Goal: Task Accomplishment & Management: Use online tool/utility

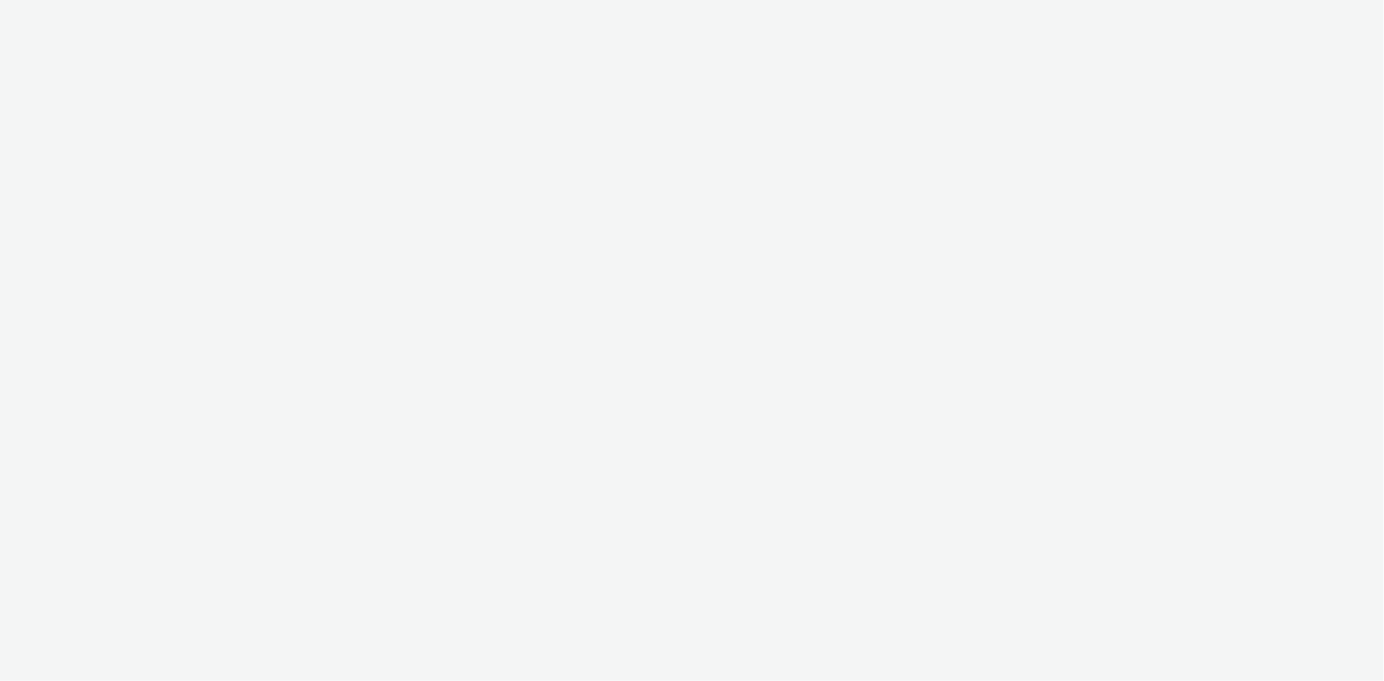
select select "2fc77e36-bb93-4aa3-9dff-dcb08e02eac6"
select select "633458d8-165b-4764-9f55-7760eda36fe8"
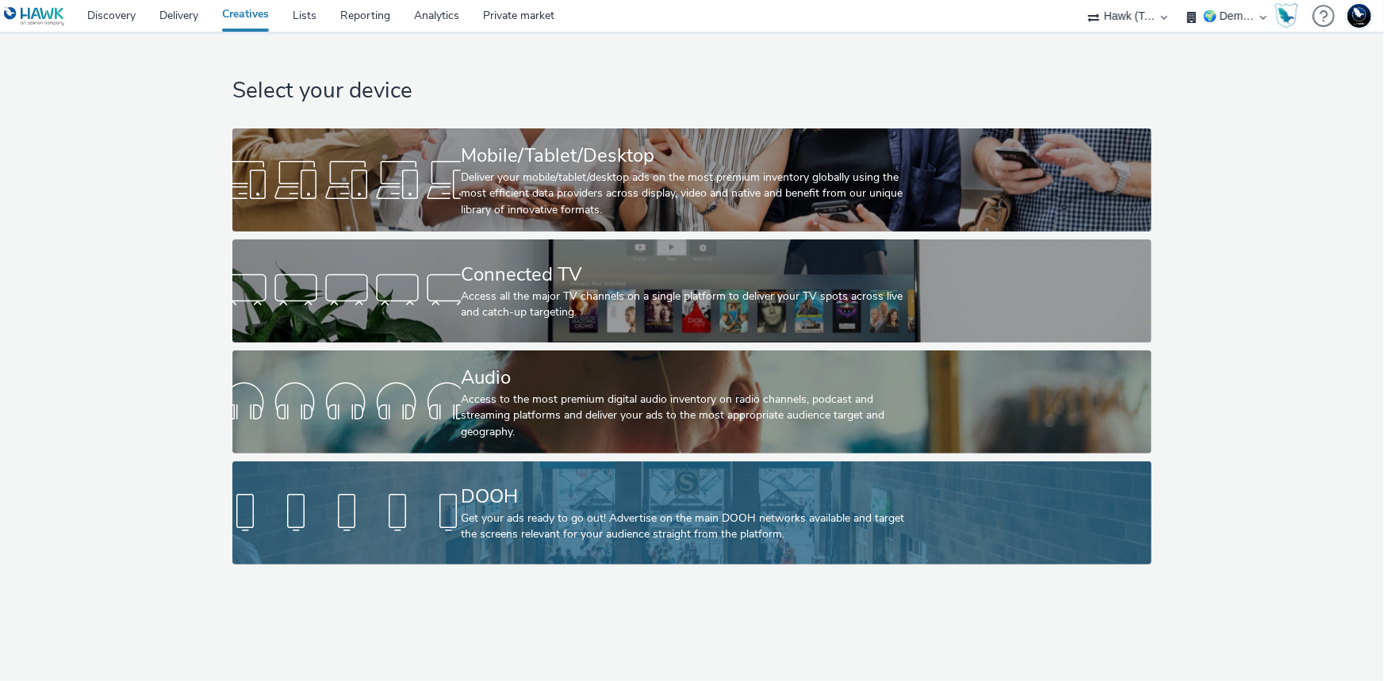
click at [601, 525] on div "Get your ads ready to go out! Advertise on the main DOOH networks available and…" at bounding box center [689, 527] width 456 height 33
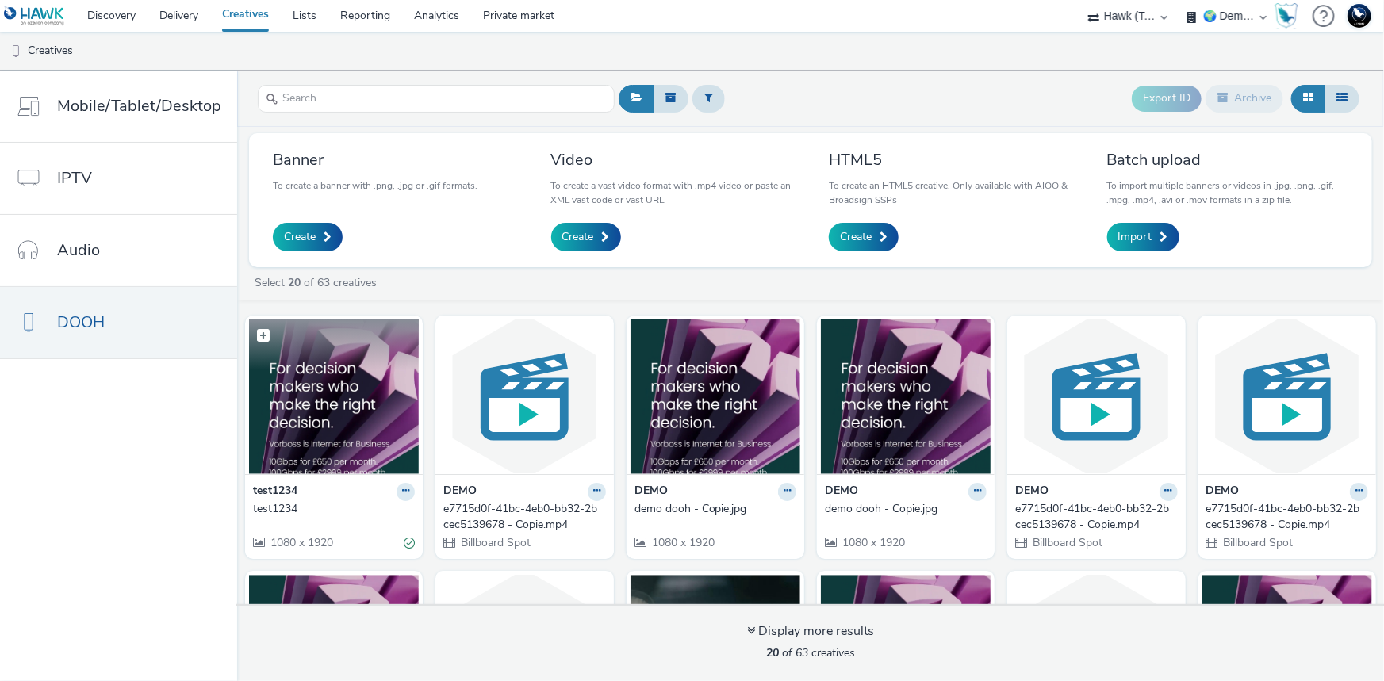
click at [299, 461] on img at bounding box center [334, 397] width 170 height 155
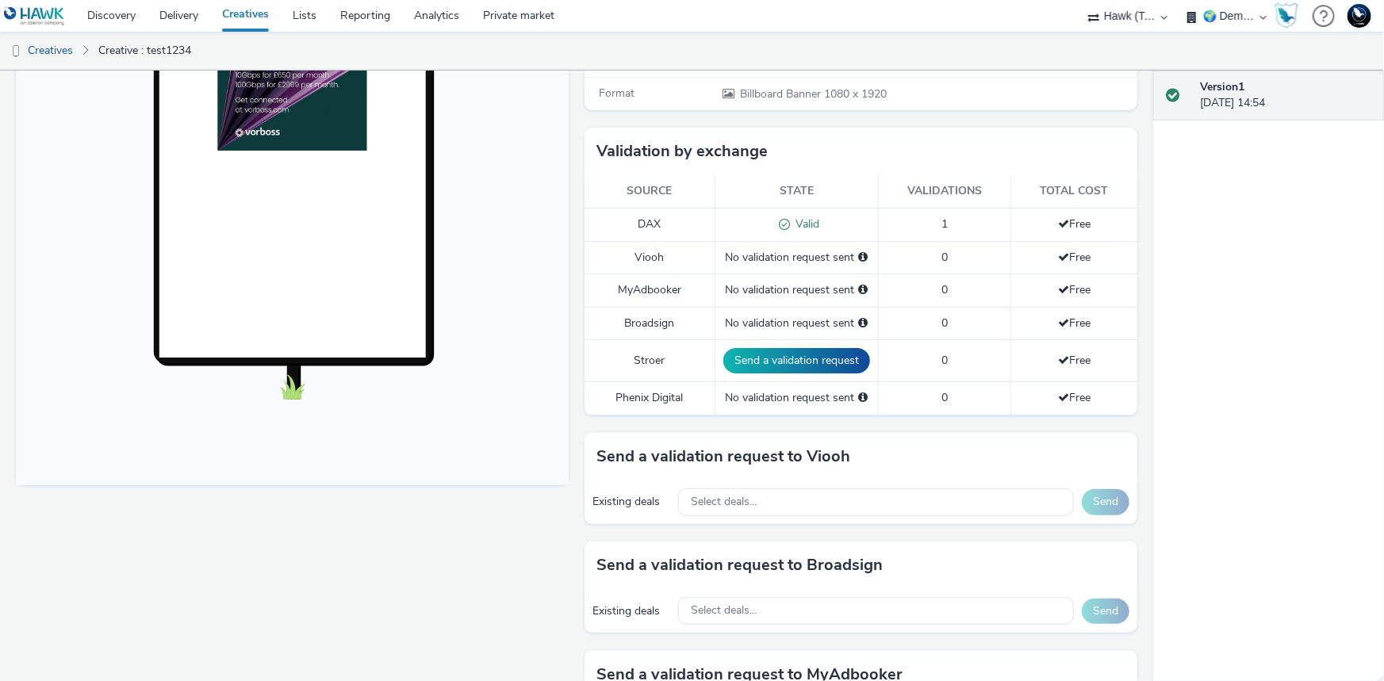
scroll to position [360, 0]
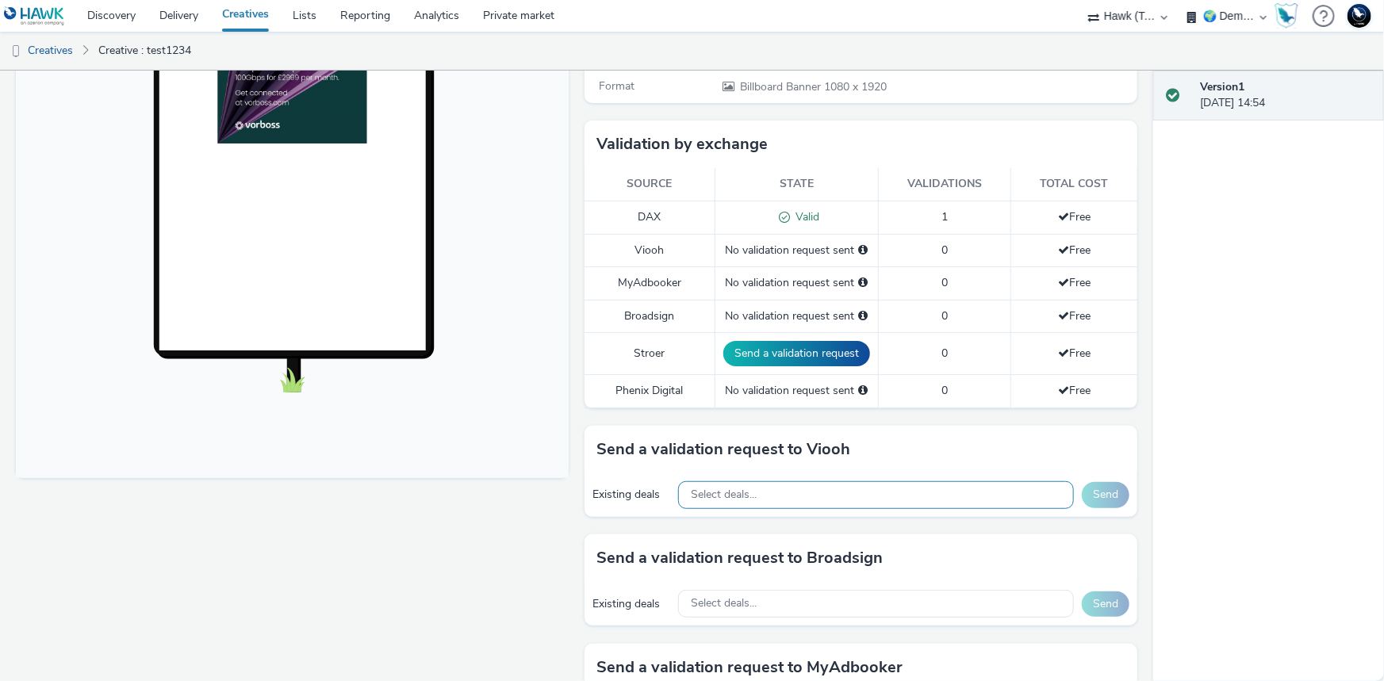
click at [753, 497] on div "Select deals..." at bounding box center [876, 495] width 396 height 28
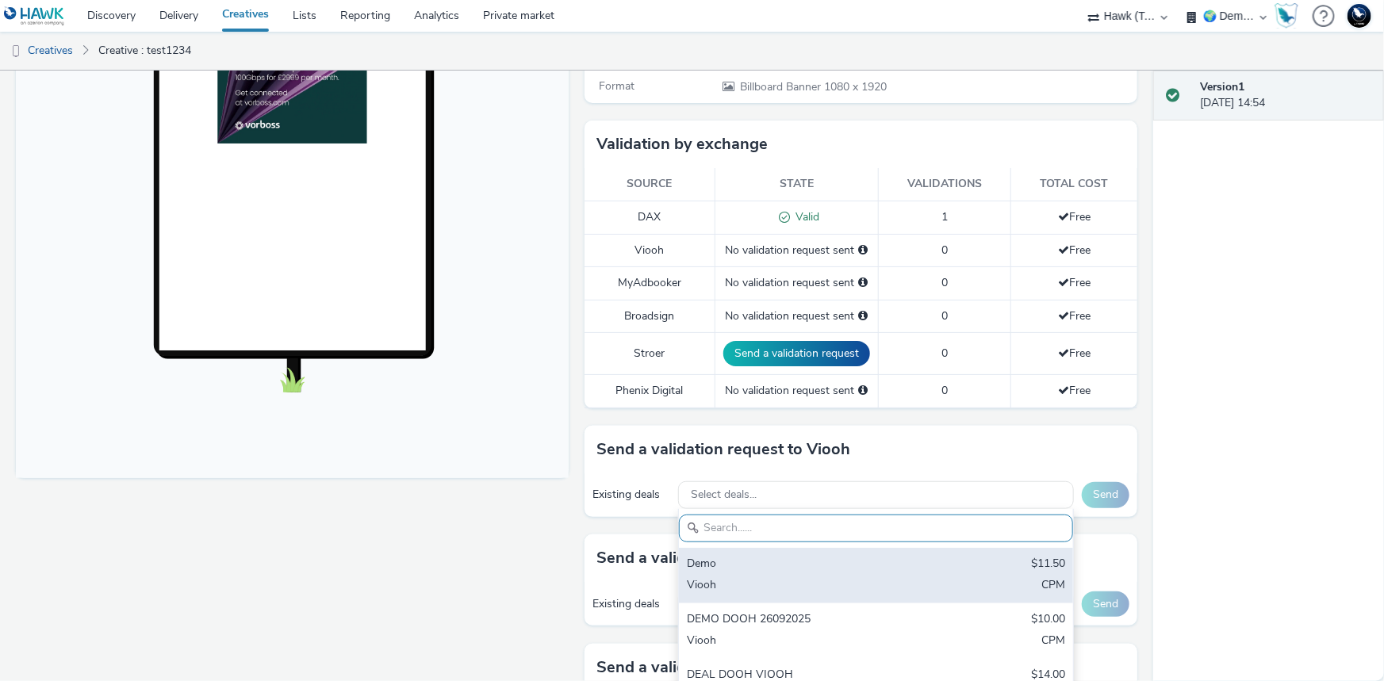
click at [763, 577] on div "Viooh" at bounding box center [812, 586] width 250 height 18
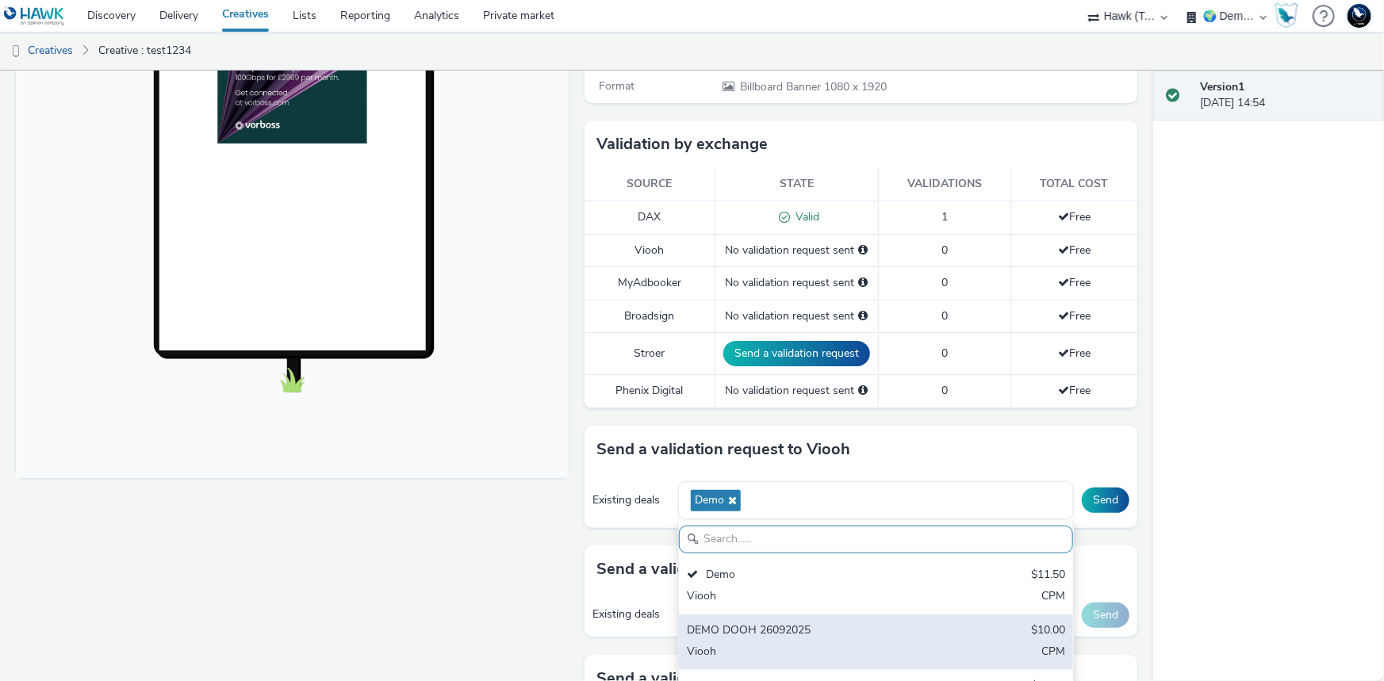
click at [771, 644] on div "Viooh" at bounding box center [812, 653] width 250 height 18
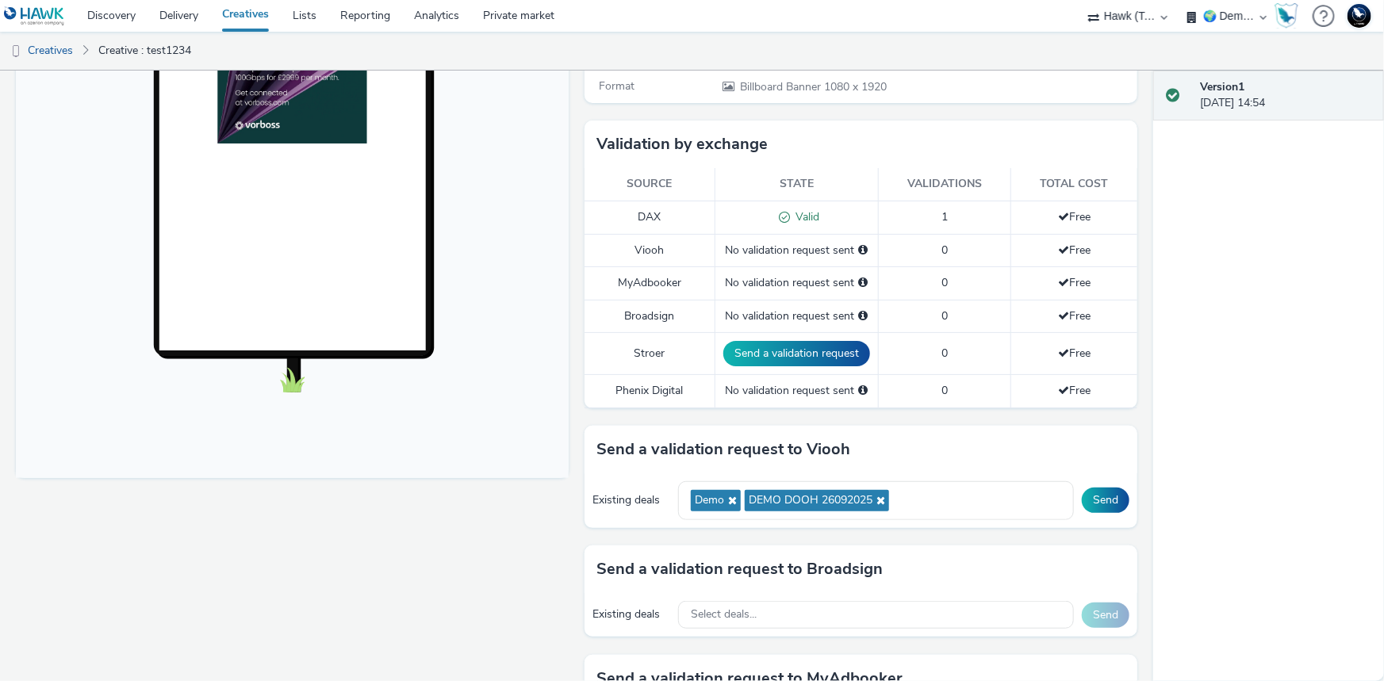
drag, startPoint x: 703, startPoint y: 247, endPoint x: 817, endPoint y: 248, distance: 113.4
click at [817, 248] on tr "Viooh No validation request sent 0 Free" at bounding box center [860, 250] width 553 height 33
drag, startPoint x: 826, startPoint y: 211, endPoint x: 784, endPoint y: 215, distance: 43.0
click at [784, 215] on div "Valid" at bounding box center [796, 217] width 147 height 17
click at [186, 21] on link "Delivery" at bounding box center [179, 16] width 63 height 32
